Goal: Check status: Check status

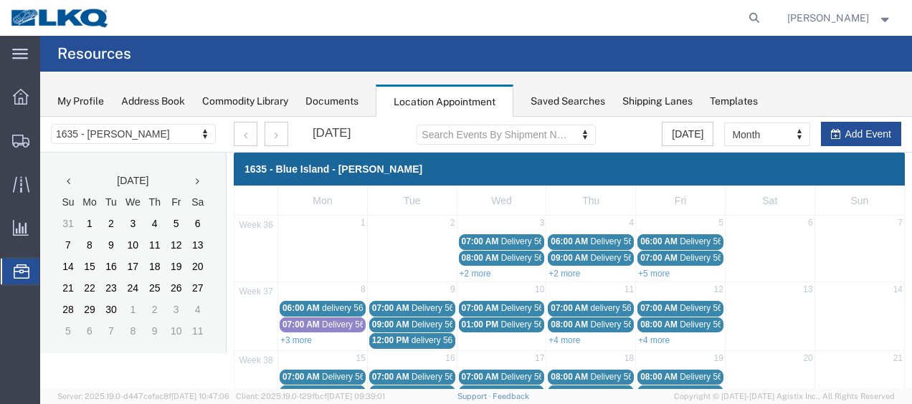
scroll to position [167, 0]
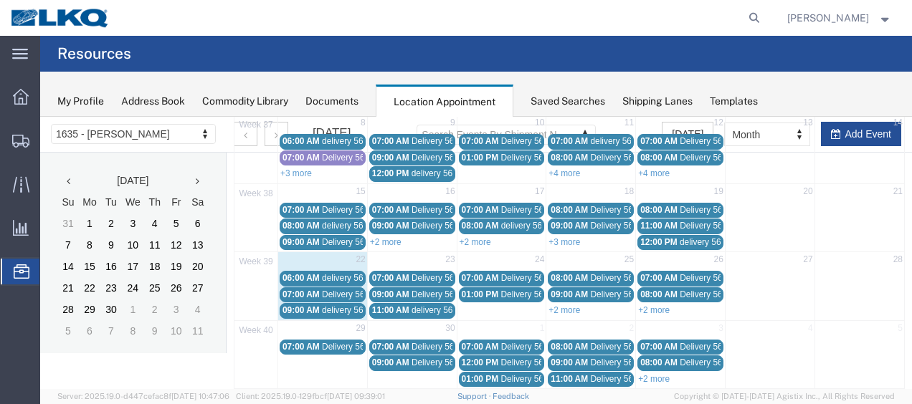
click at [319, 273] on div "06:00 AM delivery 56821064" at bounding box center [322, 278] width 80 height 11
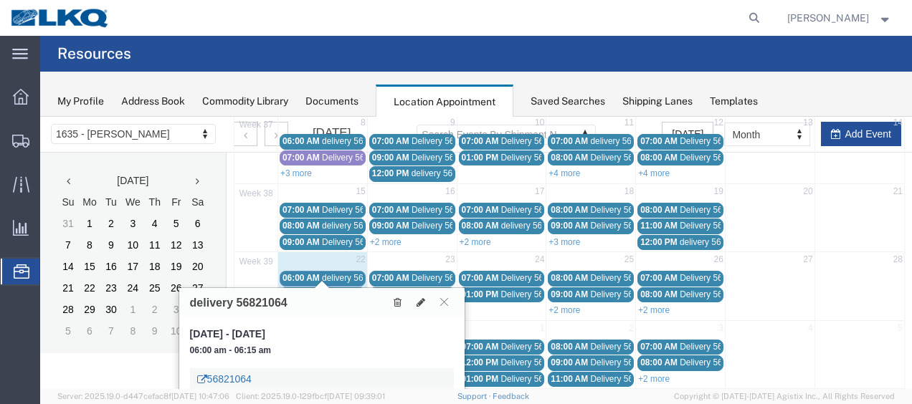
click at [234, 380] on link "56821064" at bounding box center [224, 379] width 54 height 14
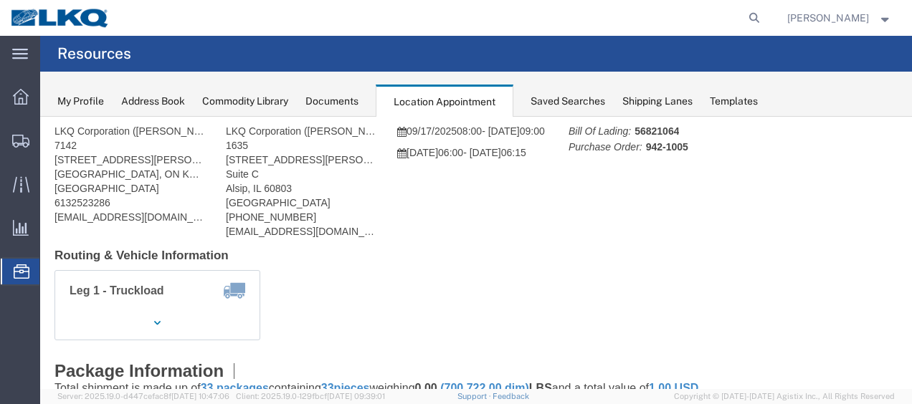
scroll to position [0, 0]
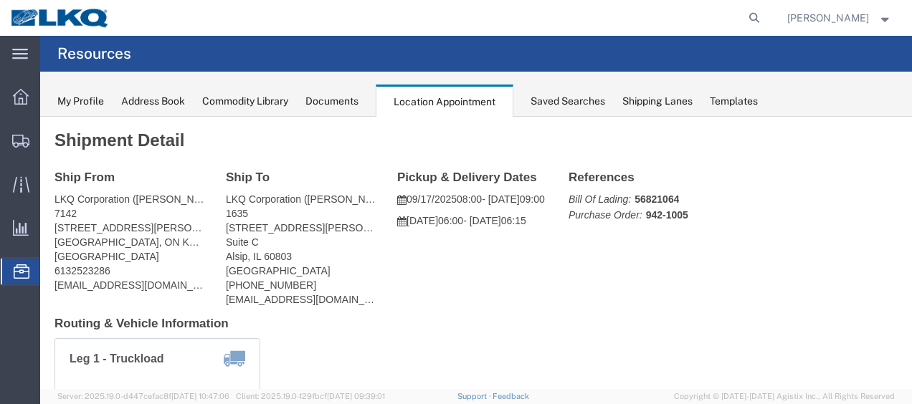
click at [337, 105] on div "Documents" at bounding box center [331, 101] width 53 height 15
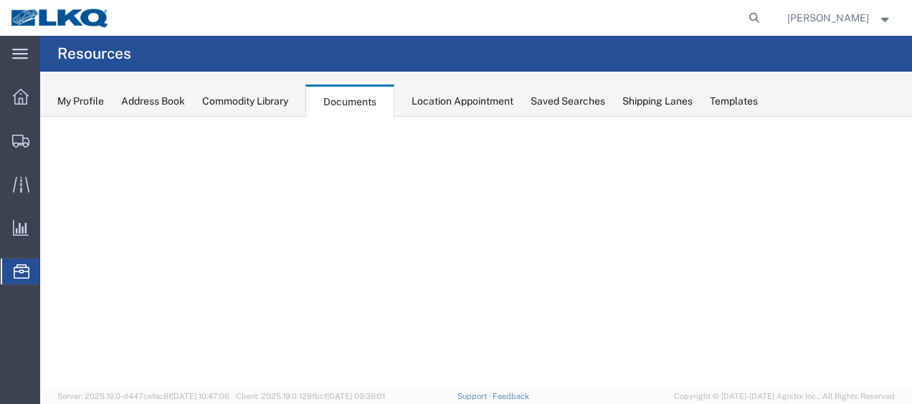
click at [437, 97] on div "Location Appointment" at bounding box center [462, 101] width 102 height 15
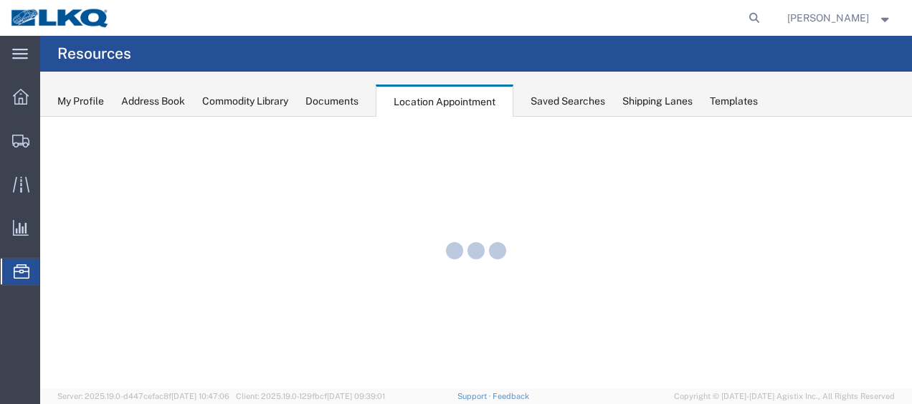
click at [335, 107] on div "Documents" at bounding box center [331, 101] width 53 height 15
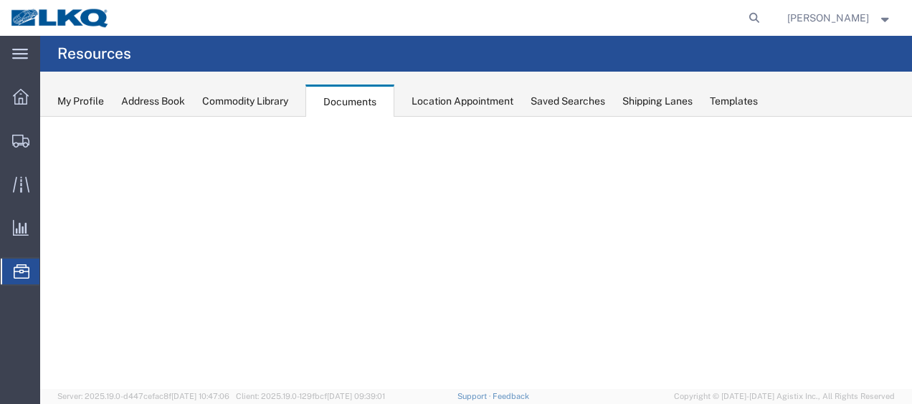
click at [338, 105] on div "Documents" at bounding box center [349, 101] width 89 height 33
click at [758, 19] on icon at bounding box center [754, 18] width 20 height 20
click at [699, 17] on input "search" at bounding box center [526, 18] width 436 height 34
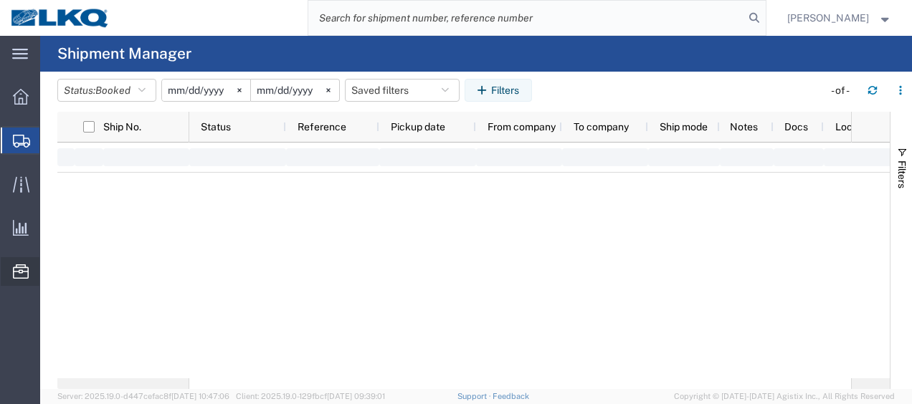
click at [0, 0] on span "Location Appointment" at bounding box center [0, 0] width 0 height 0
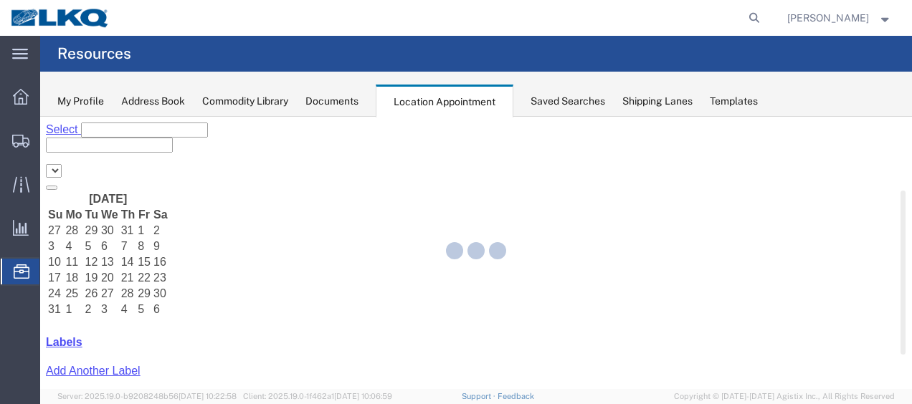
select select "27578"
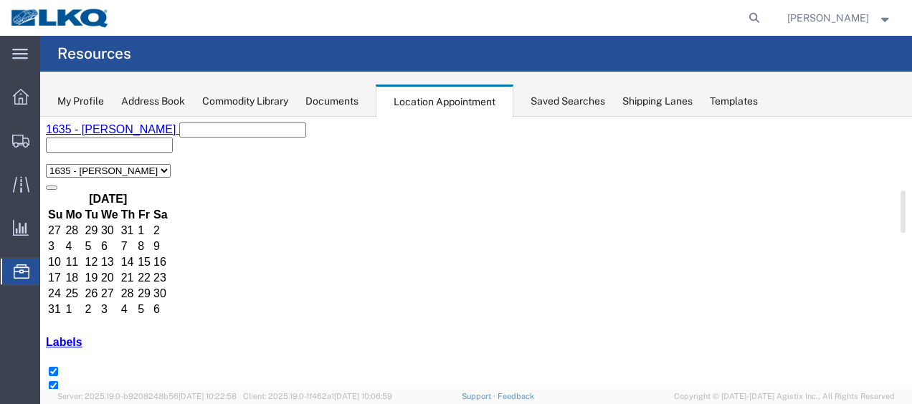
click at [161, 199] on icon at bounding box center [161, 199] width 0 height 0
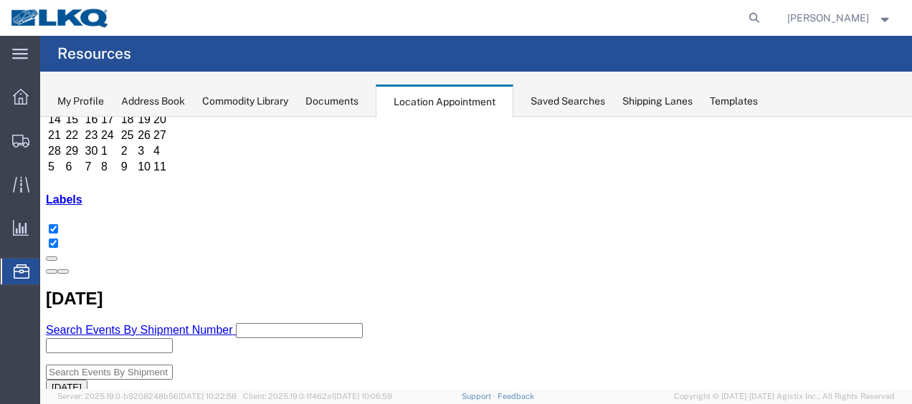
scroll to position [143, 0]
click at [762, 9] on icon at bounding box center [754, 18] width 20 height 20
click at [707, 25] on input "search" at bounding box center [526, 18] width 436 height 34
type input "56821064"
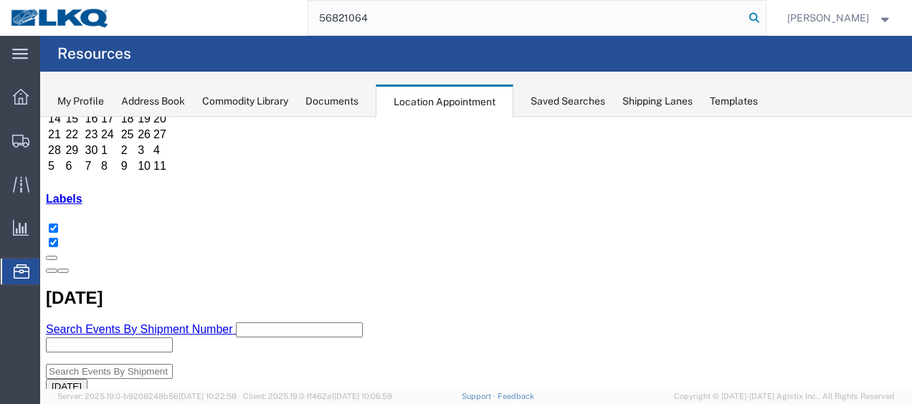
click at [764, 10] on icon at bounding box center [754, 18] width 20 height 20
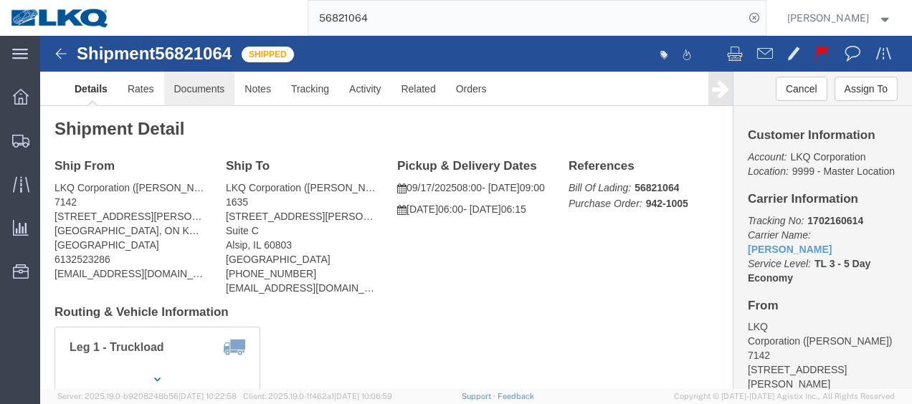
click link "Documents"
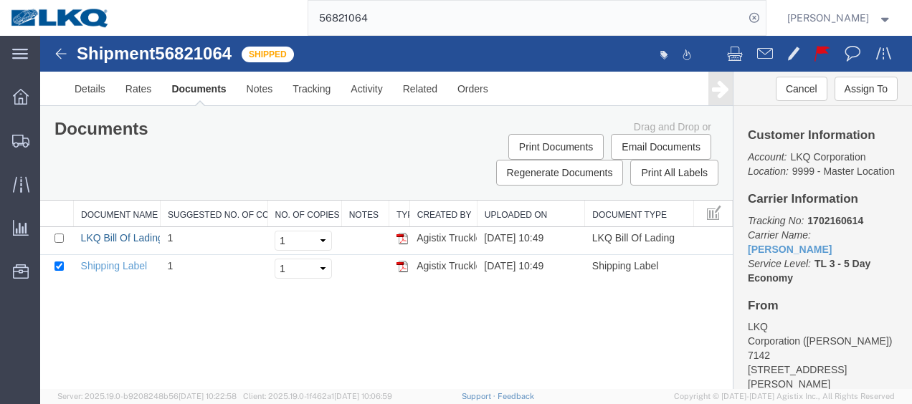
drag, startPoint x: 109, startPoint y: 234, endPoint x: 266, endPoint y: 149, distance: 178.3
click at [110, 234] on link "LKQ Bill Of Lading" at bounding box center [122, 237] width 82 height 11
click at [64, 50] on img at bounding box center [60, 53] width 17 height 17
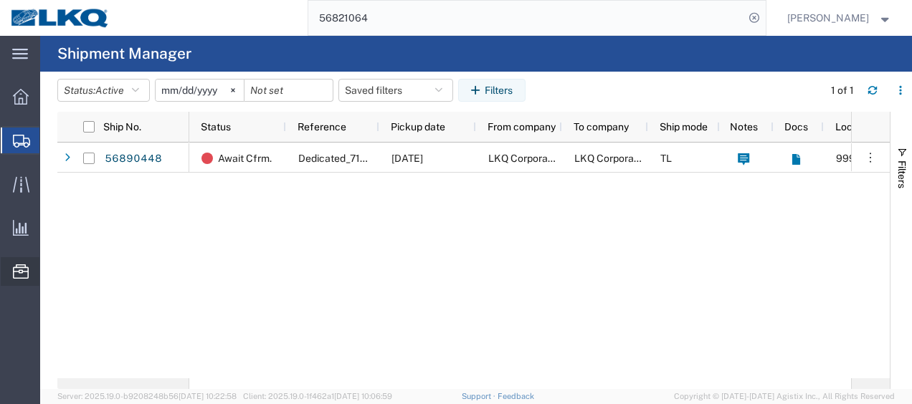
click at [0, 0] on span "Location Appointment" at bounding box center [0, 0] width 0 height 0
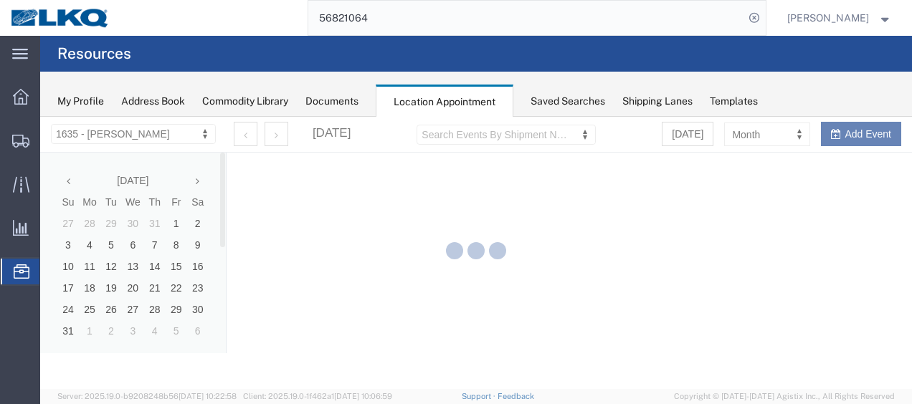
select select "27578"
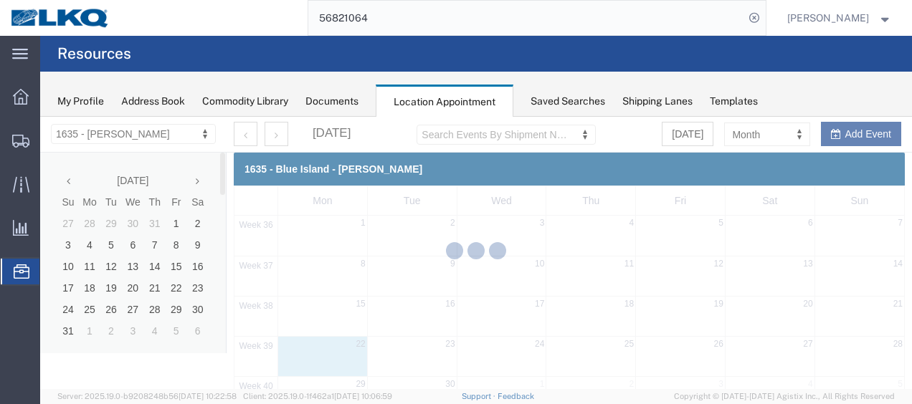
click at [198, 180] on div at bounding box center [475, 253] width 871 height 272
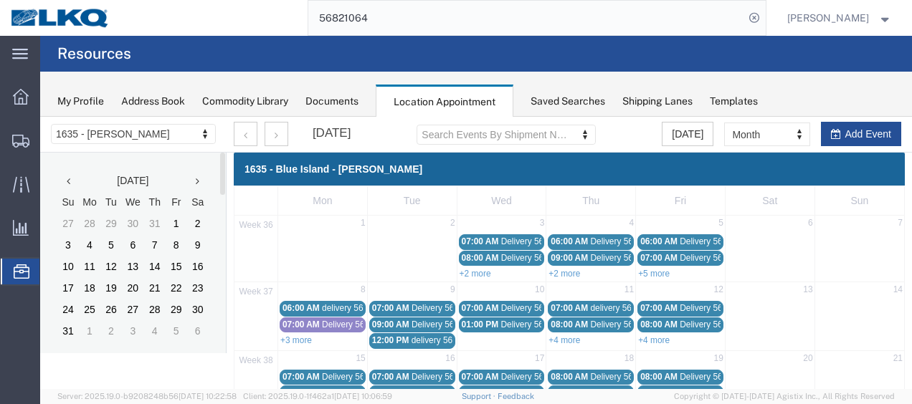
click at [198, 180] on icon at bounding box center [198, 181] width 4 height 10
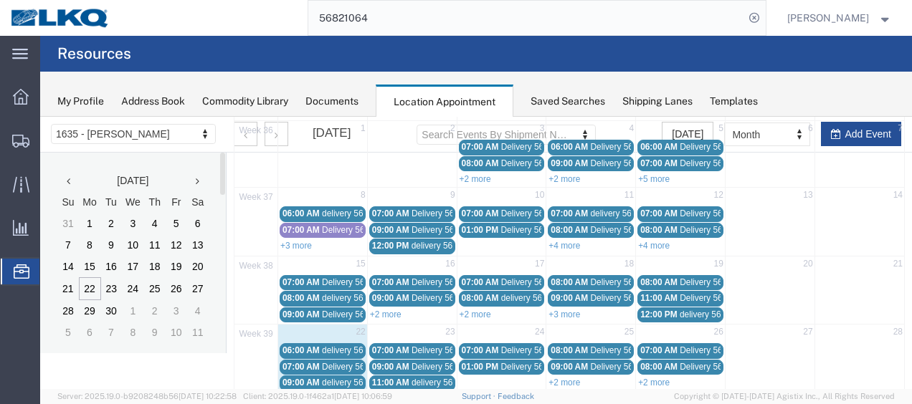
scroll to position [143, 0]
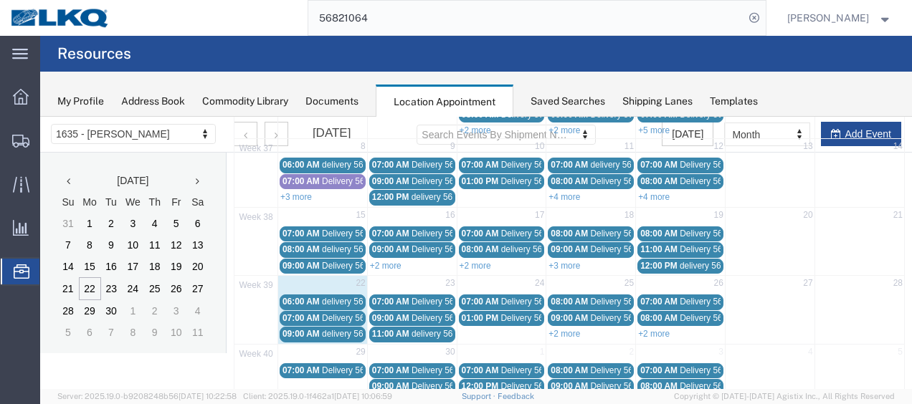
click at [317, 313] on span "07:00 AM" at bounding box center [300, 318] width 37 height 10
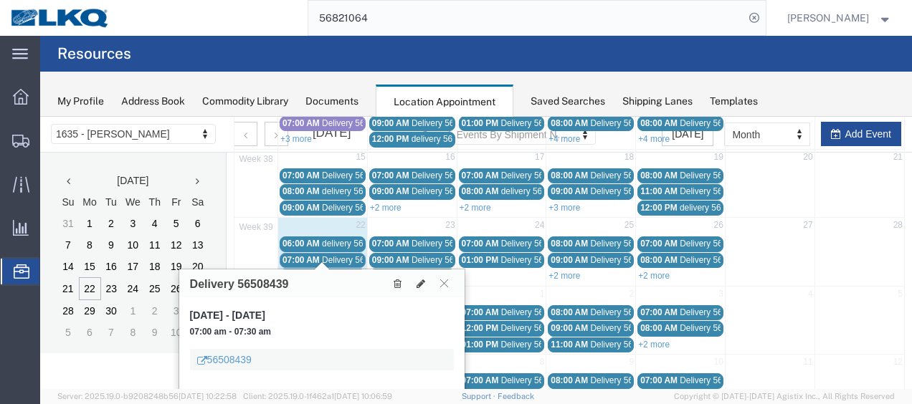
scroll to position [215, 0]
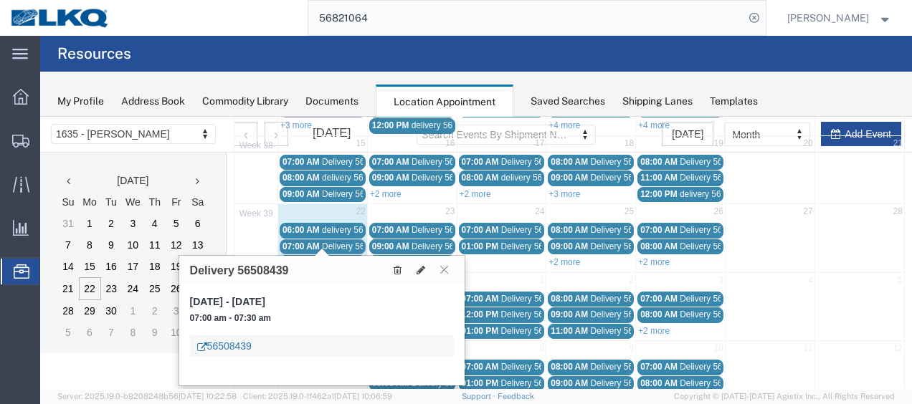
click at [244, 345] on link "56508439" at bounding box center [224, 346] width 54 height 14
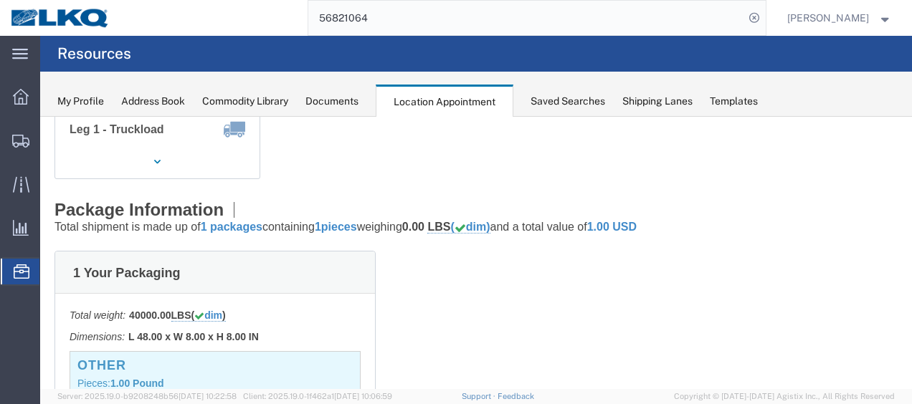
click at [334, 97] on div "Documents" at bounding box center [331, 101] width 53 height 15
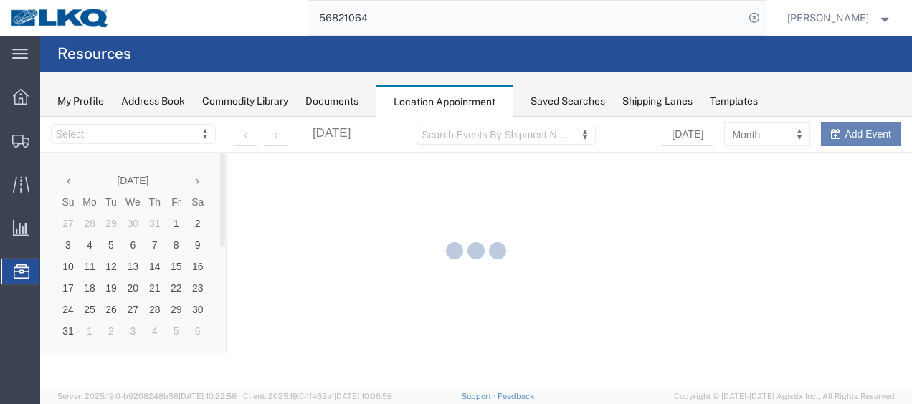
select select "27578"
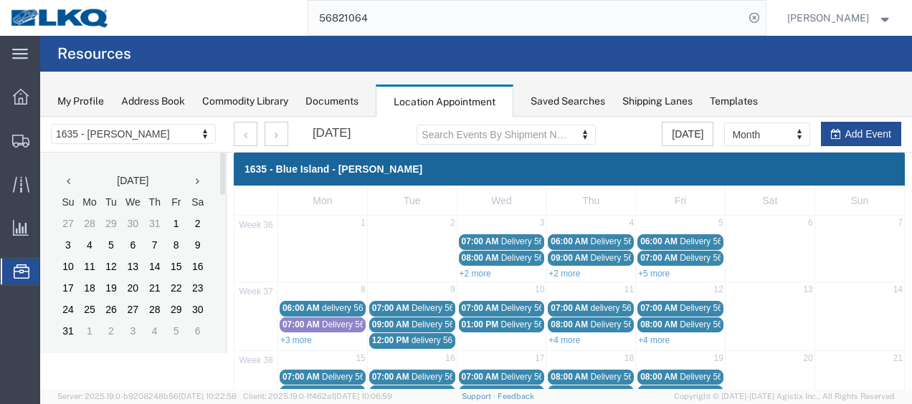
click at [199, 181] on icon at bounding box center [198, 181] width 4 height 10
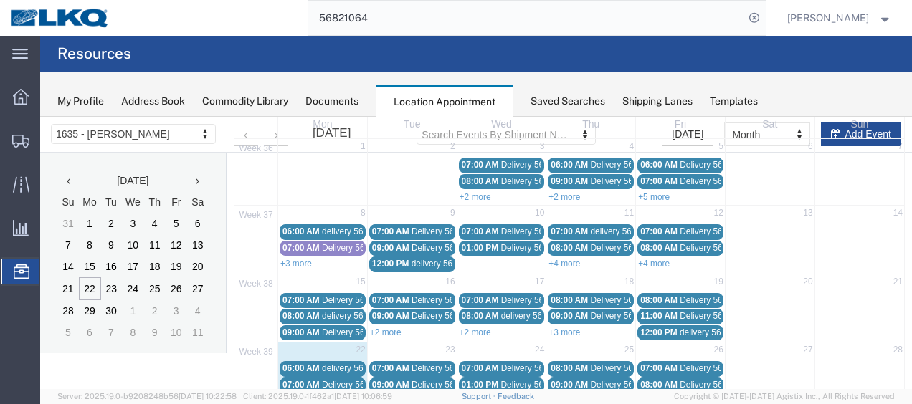
scroll to position [143, 0]
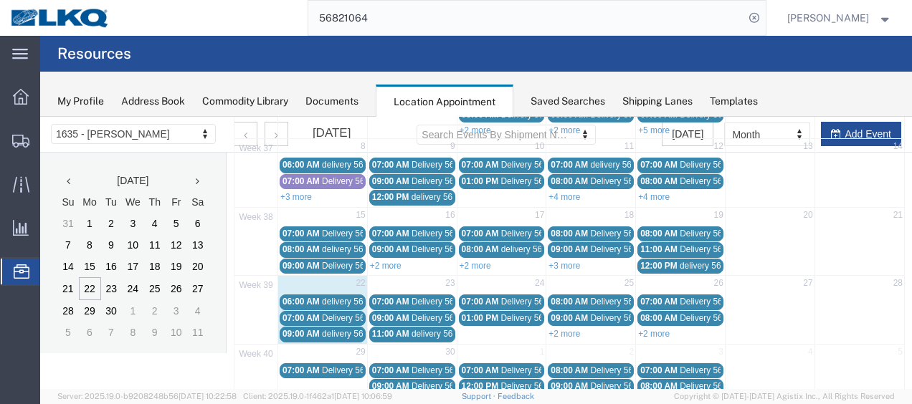
click at [325, 313] on span "Delivery 56508439" at bounding box center [357, 318] width 71 height 10
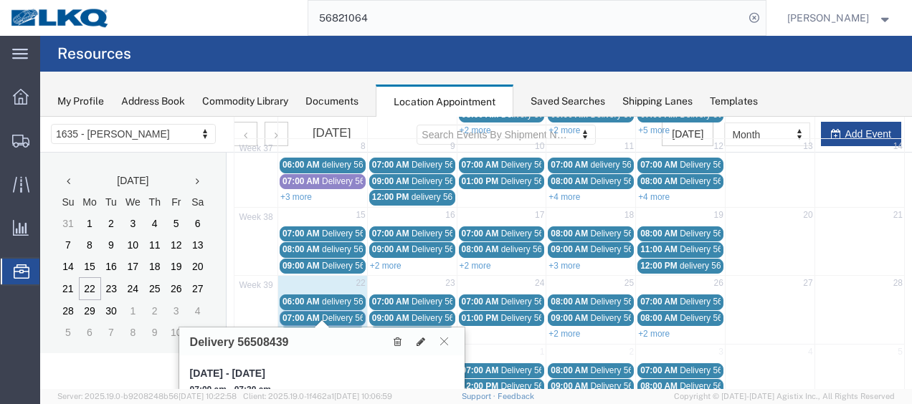
click at [443, 343] on icon at bounding box center [444, 341] width 8 height 9
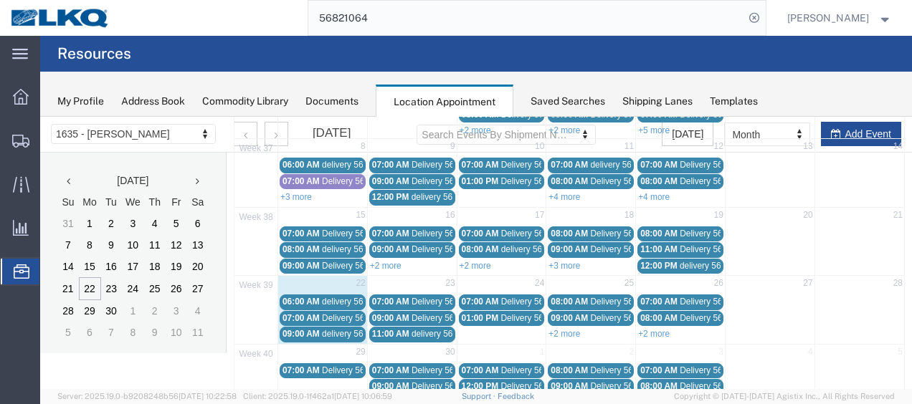
click at [334, 329] on span "delivery 56848571" at bounding box center [357, 334] width 70 height 10
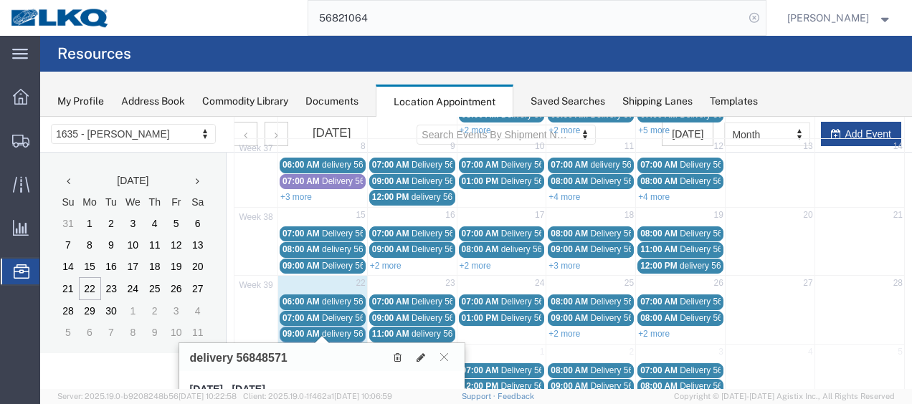
click at [764, 15] on icon at bounding box center [754, 18] width 20 height 20
click at [732, 18] on agx-global-search at bounding box center [536, 18] width 459 height 36
click at [758, 14] on icon at bounding box center [754, 18] width 20 height 20
click at [703, 11] on input "search" at bounding box center [526, 18] width 436 height 34
type input "56508439"
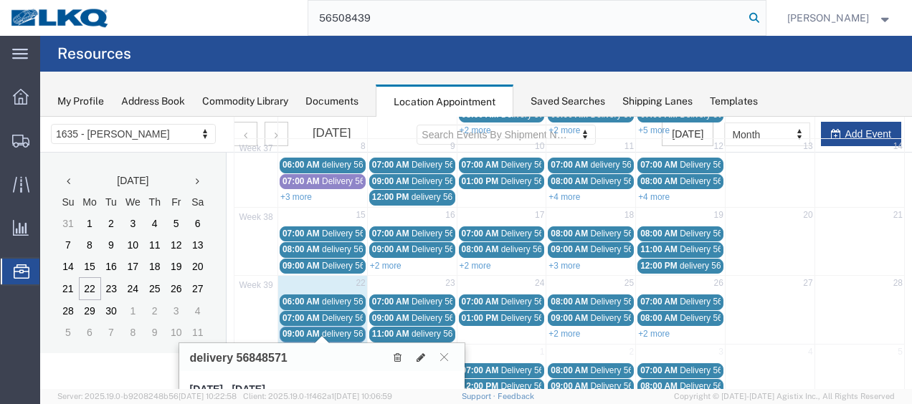
click at [764, 11] on icon at bounding box center [754, 18] width 20 height 20
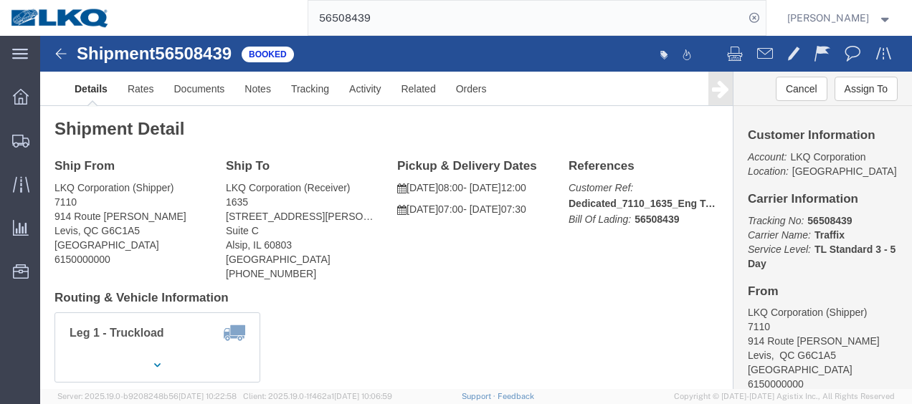
click at [744, 14] on input "56508439" at bounding box center [526, 18] width 436 height 34
click at [764, 14] on icon at bounding box center [754, 18] width 20 height 20
click at [758, 9] on icon at bounding box center [754, 18] width 20 height 20
click at [735, 16] on input "search" at bounding box center [526, 18] width 436 height 34
type input "56848571"
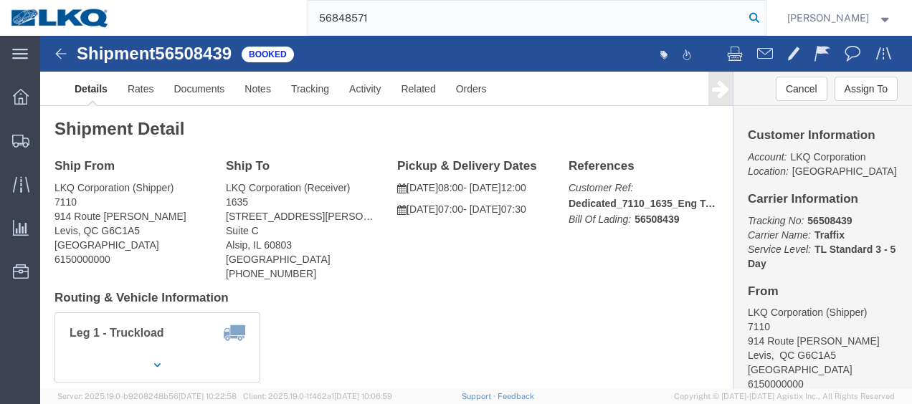
click at [764, 16] on icon at bounding box center [754, 18] width 20 height 20
